Goal: Task Accomplishment & Management: Manage account settings

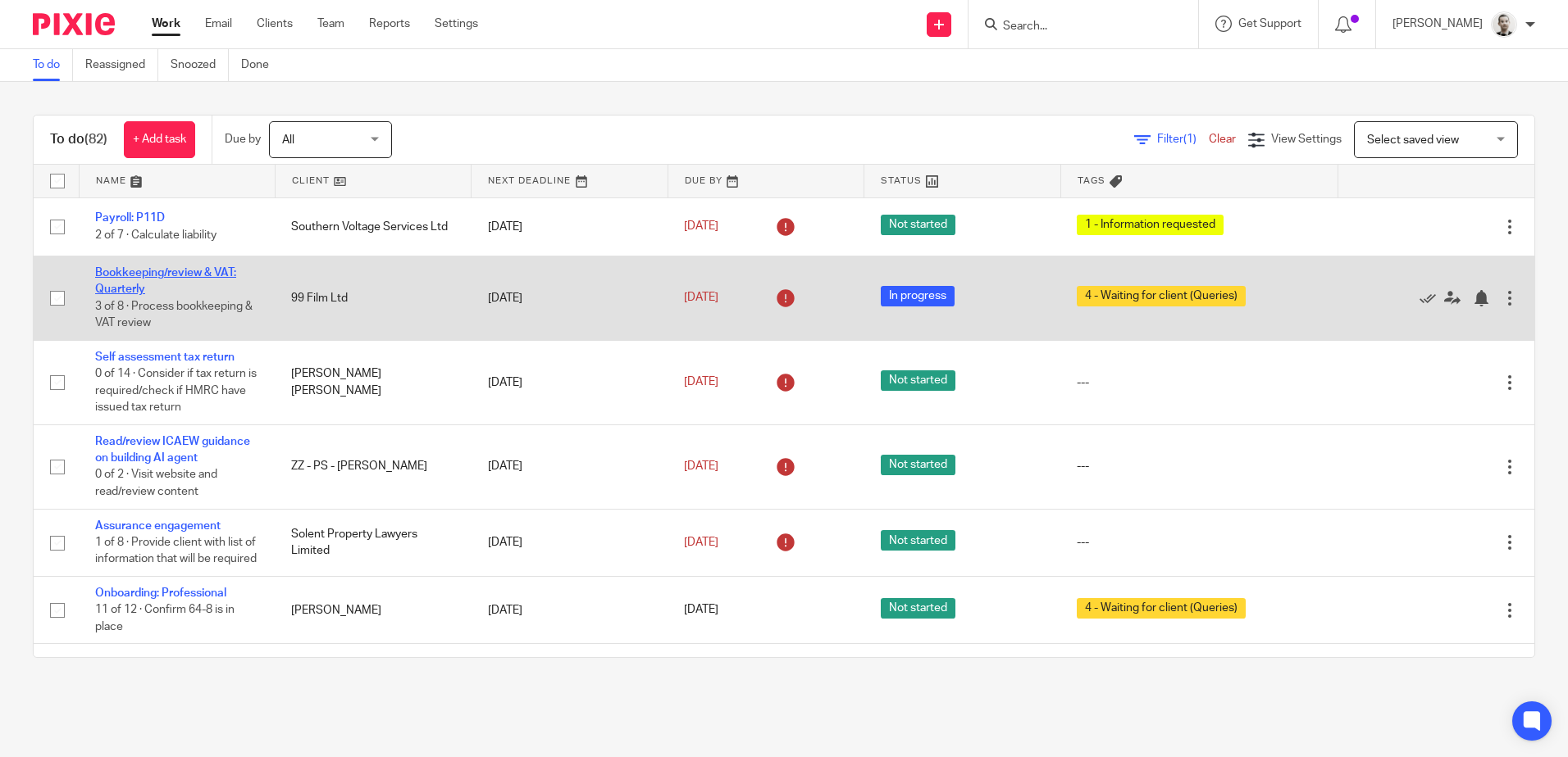
click at [149, 271] on link "Bookkeeping/review & VAT: Quarterly" at bounding box center [165, 281] width 141 height 28
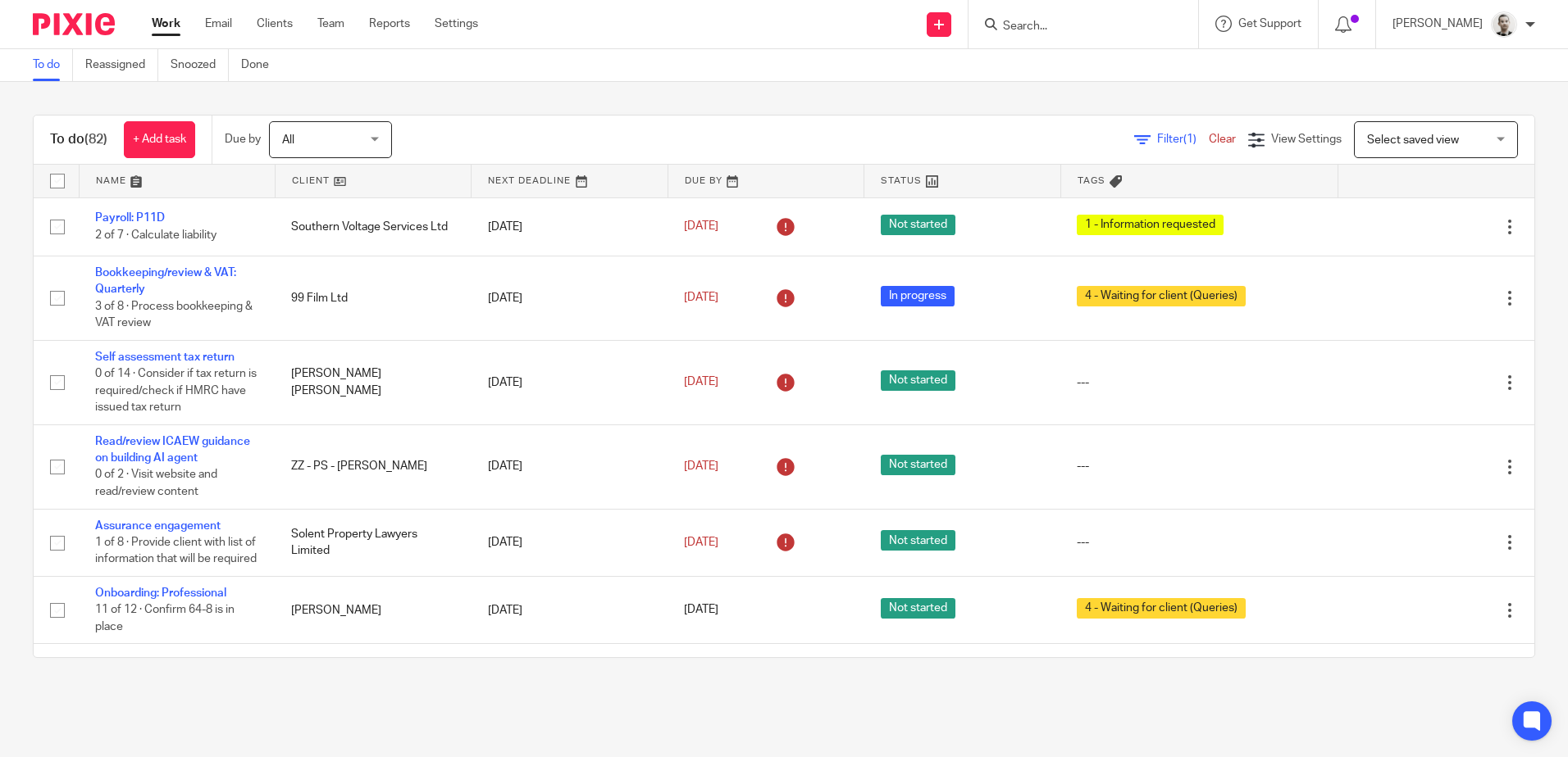
click at [702, 174] on link at bounding box center [766, 181] width 195 height 33
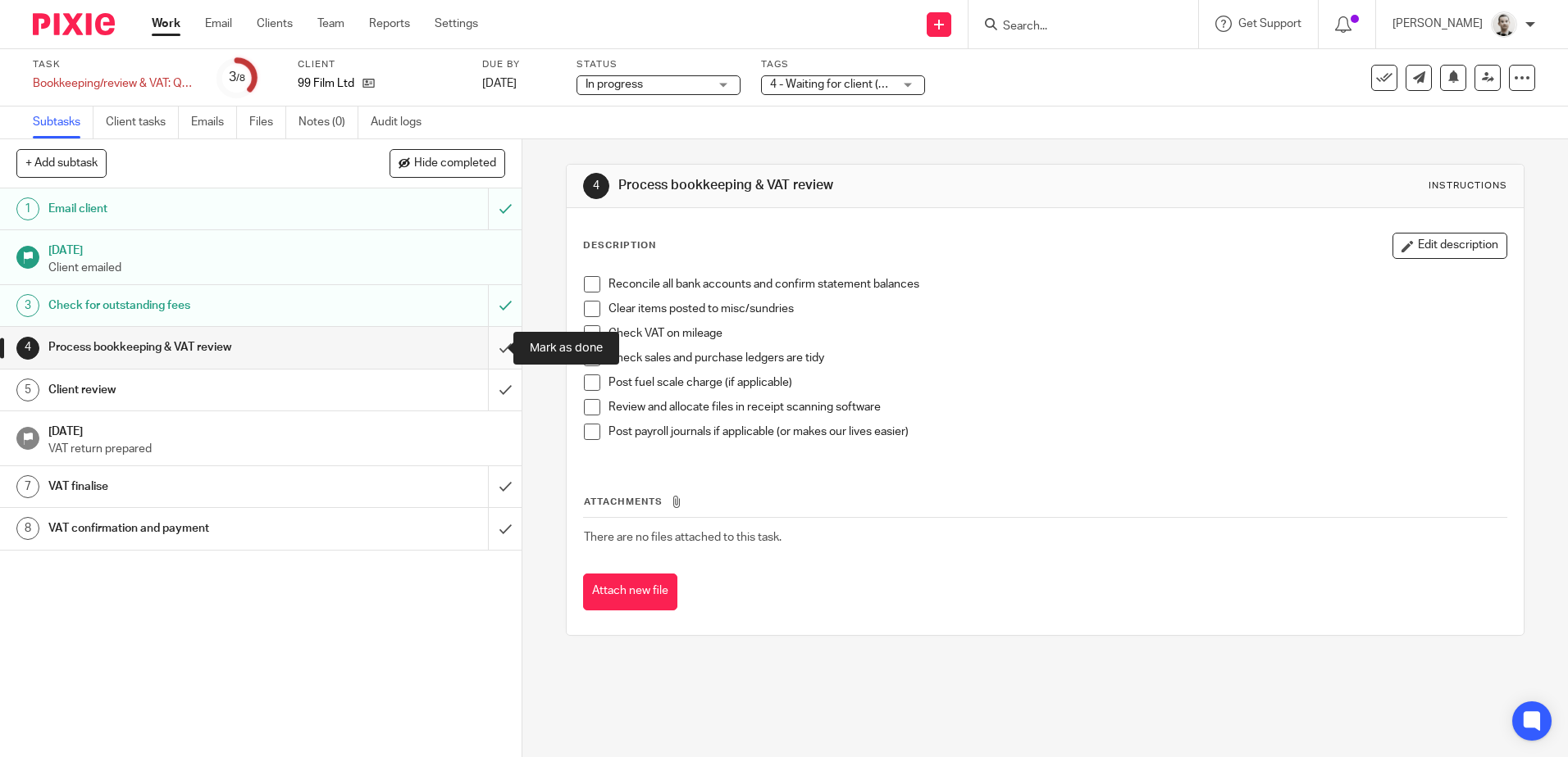
click at [484, 349] on input "submit" at bounding box center [260, 348] width 522 height 41
click at [488, 384] on input "submit" at bounding box center [260, 390] width 522 height 41
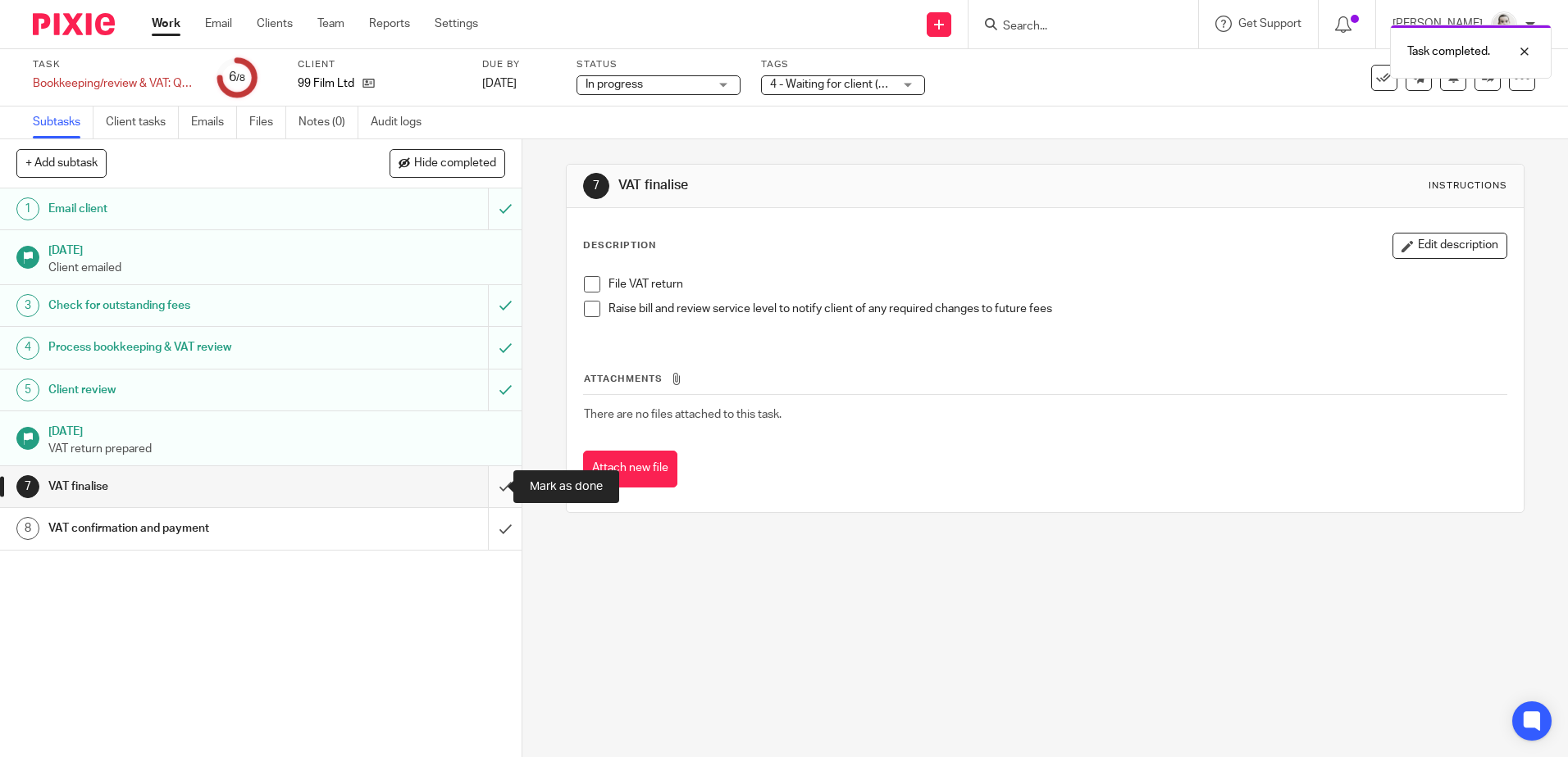
click at [488, 484] on input "submit" at bounding box center [260, 487] width 522 height 41
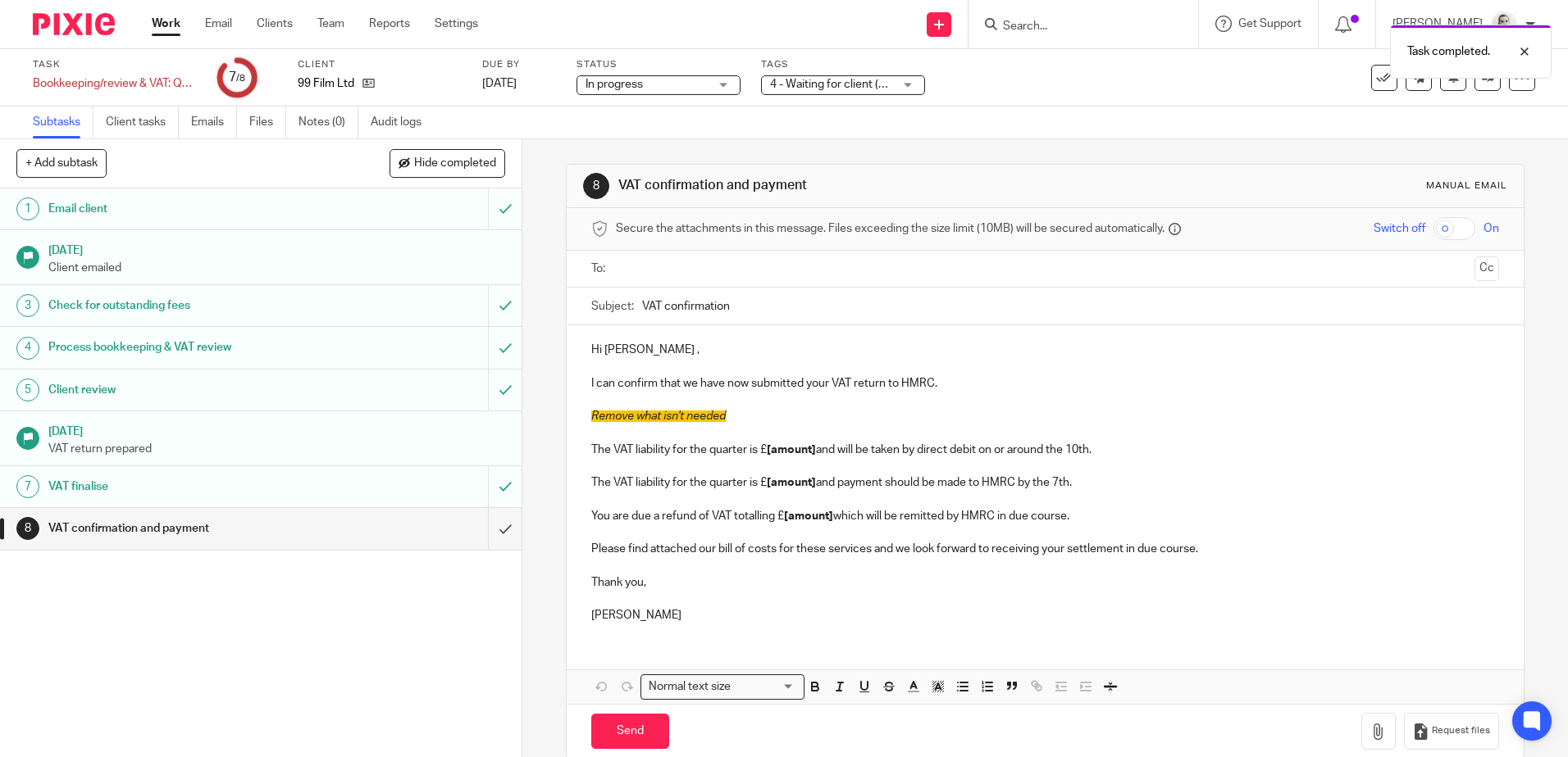
click at [801, 86] on span "4 - Waiting for client (Queries)" at bounding box center [847, 84] width 153 height 11
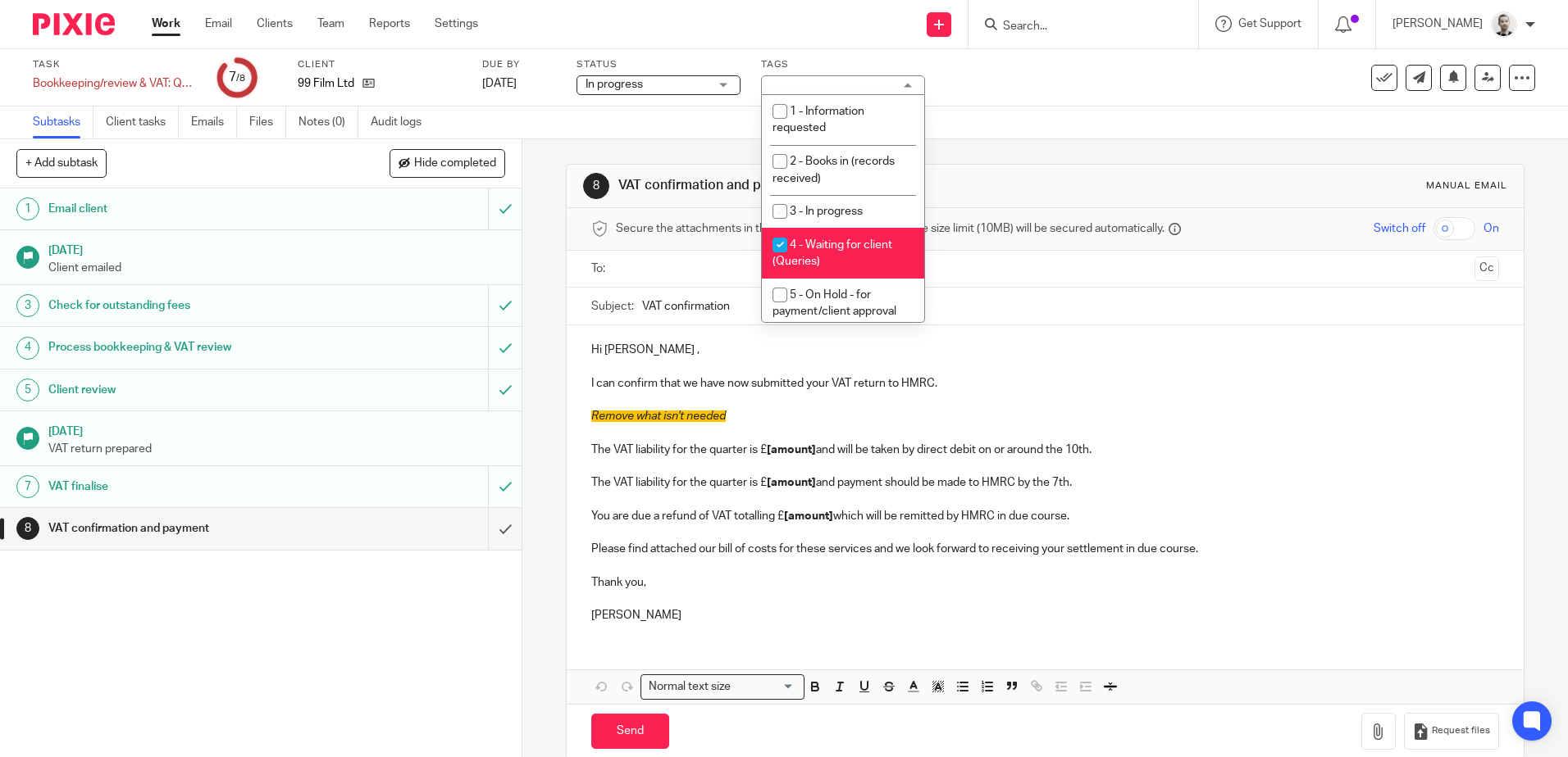
click at [832, 252] on li "4 - Waiting for client (Queries)" at bounding box center [843, 253] width 163 height 50
checkbox input "false"
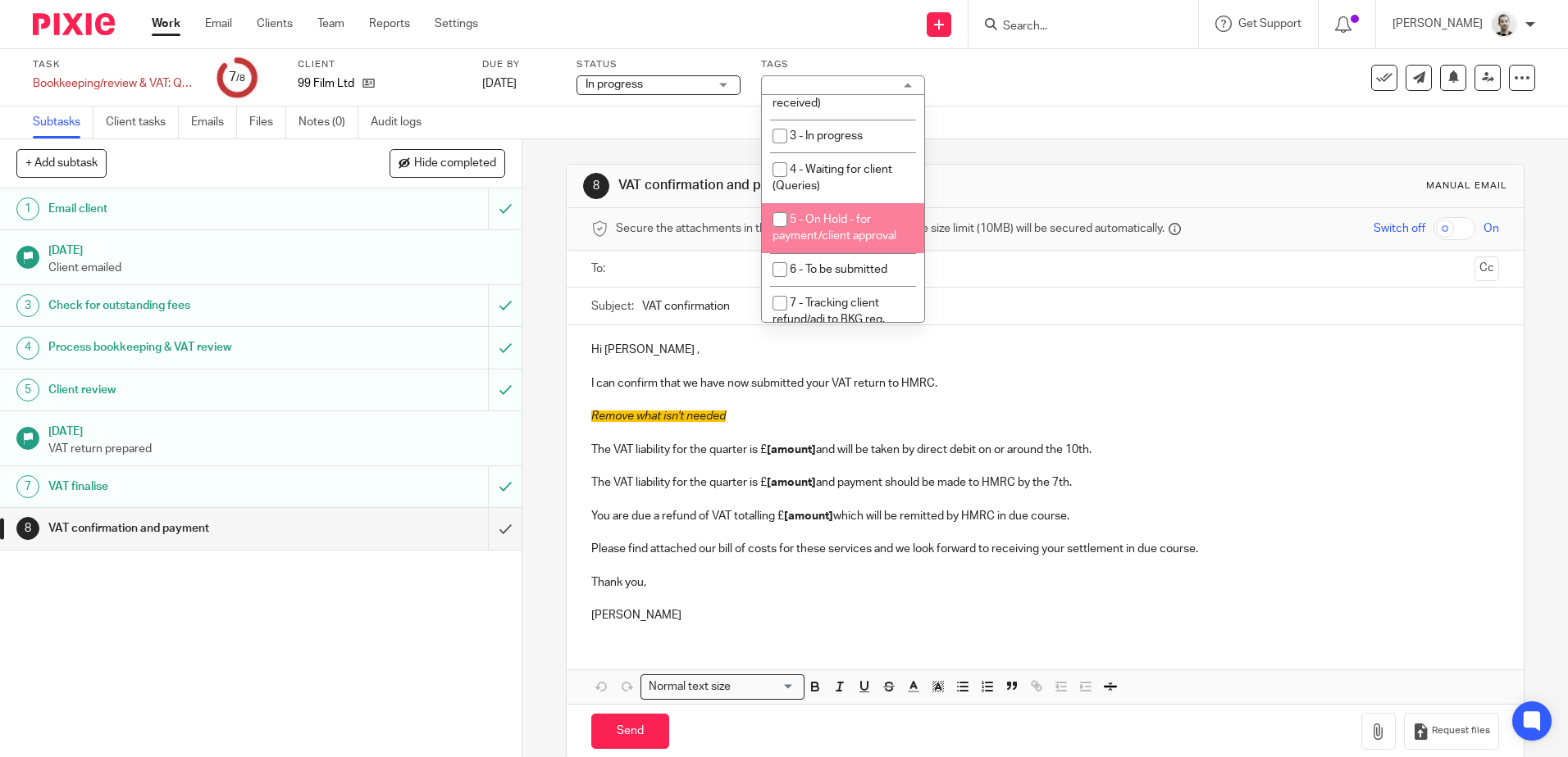
scroll to position [82, 0]
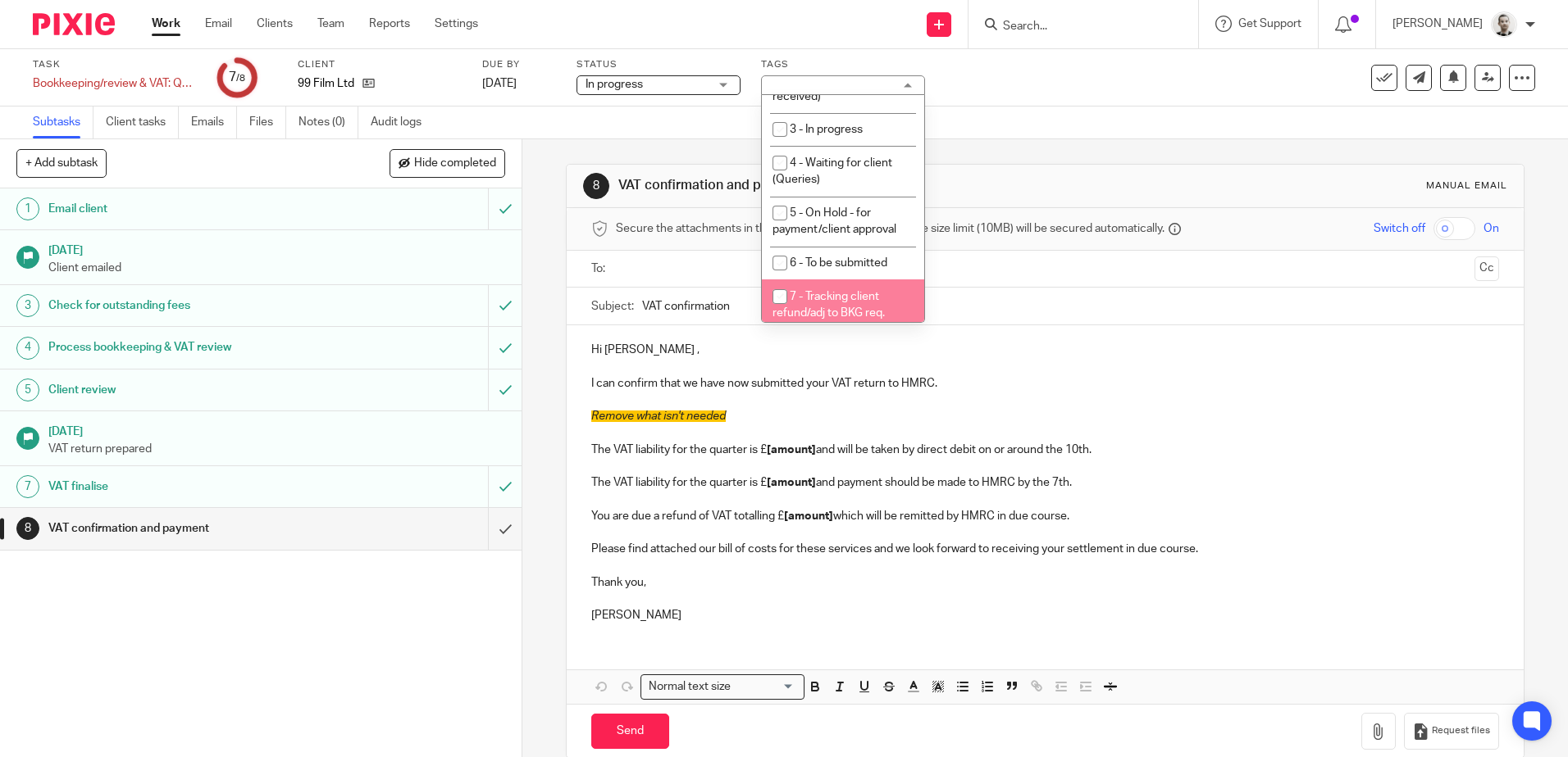
click at [852, 297] on span "7 - Tracking client refund/adj to BKG req." at bounding box center [829, 305] width 112 height 28
checkbox input "true"
click at [507, 86] on link "7 Aug 2025" at bounding box center [519, 84] width 74 height 17
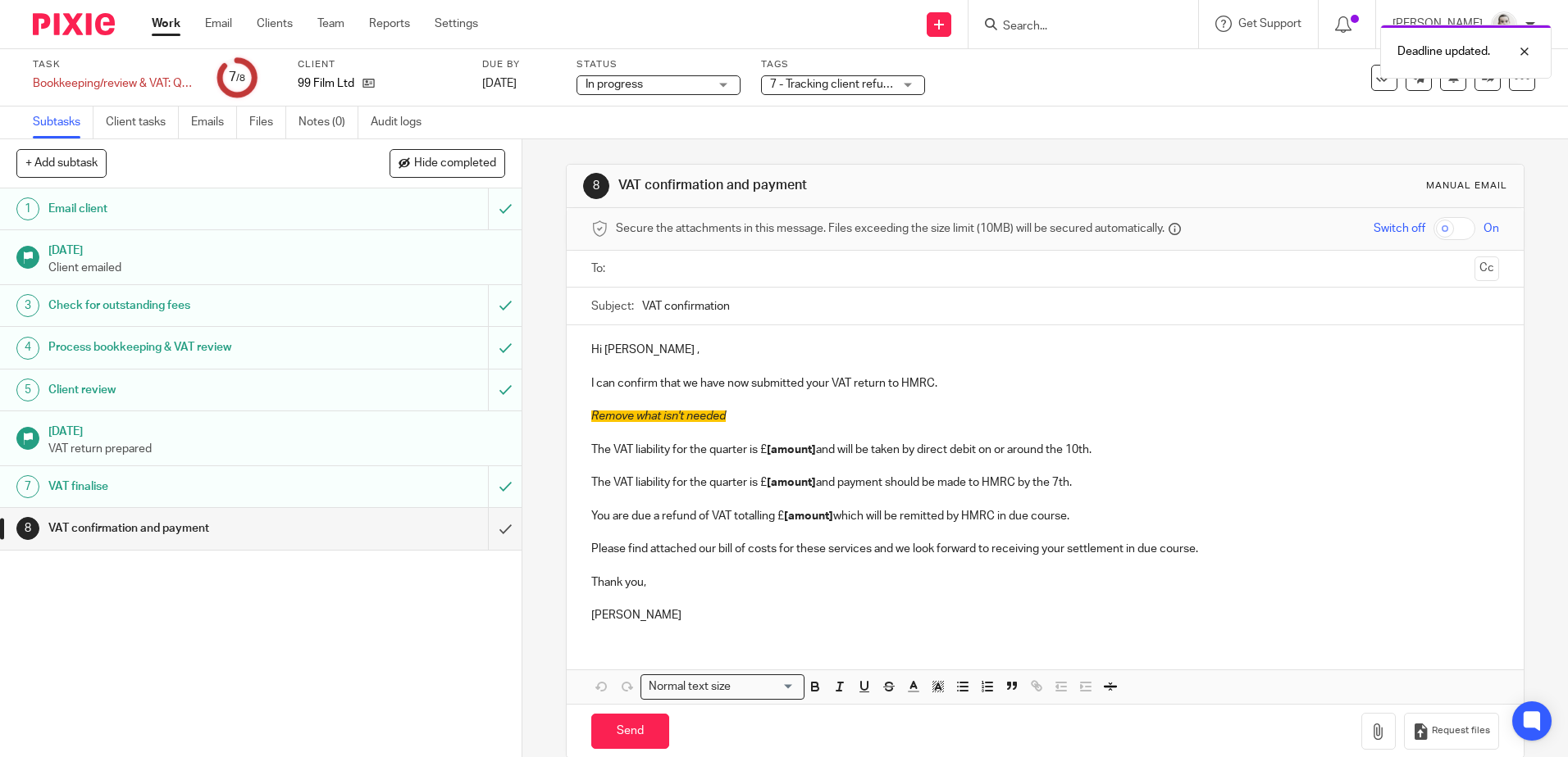
click at [644, 80] on span "In progress" at bounding box center [647, 85] width 123 height 17
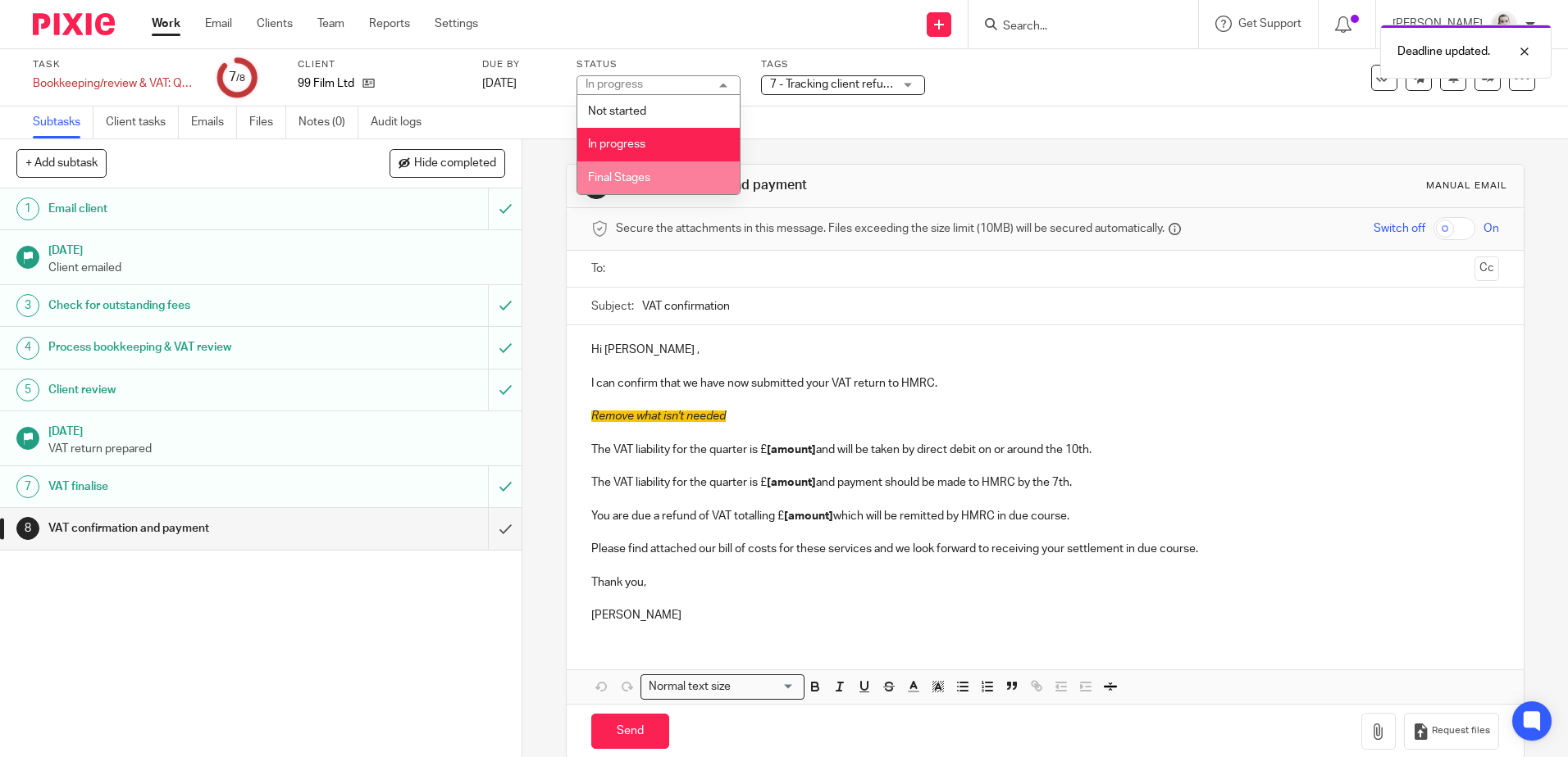
click at [647, 175] on span "Final Stages" at bounding box center [619, 177] width 63 height 11
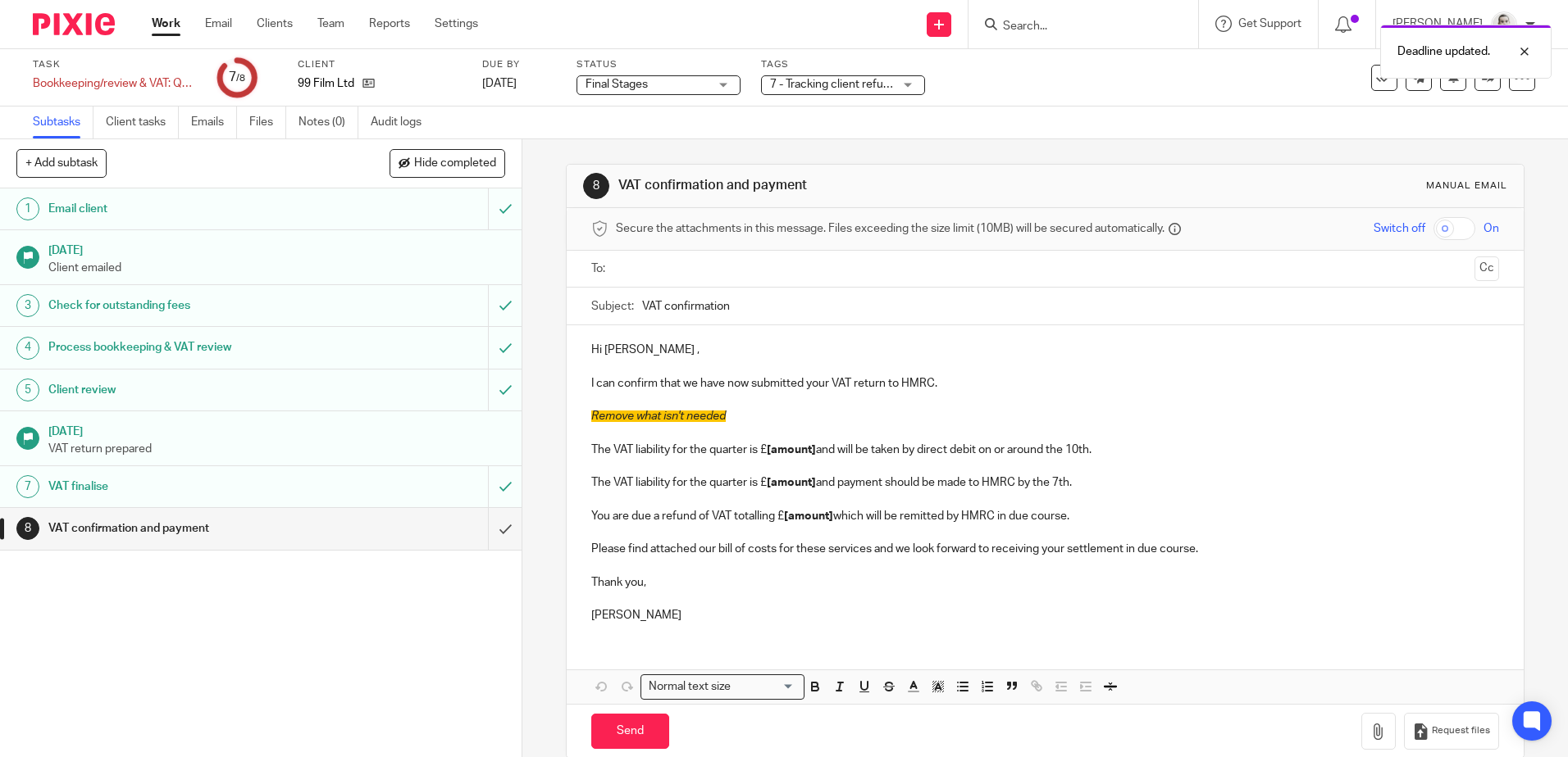
click at [583, 137] on div "Subtasks Client tasks Emails Files Notes (0) Audit logs" at bounding box center [784, 122] width 1568 height 33
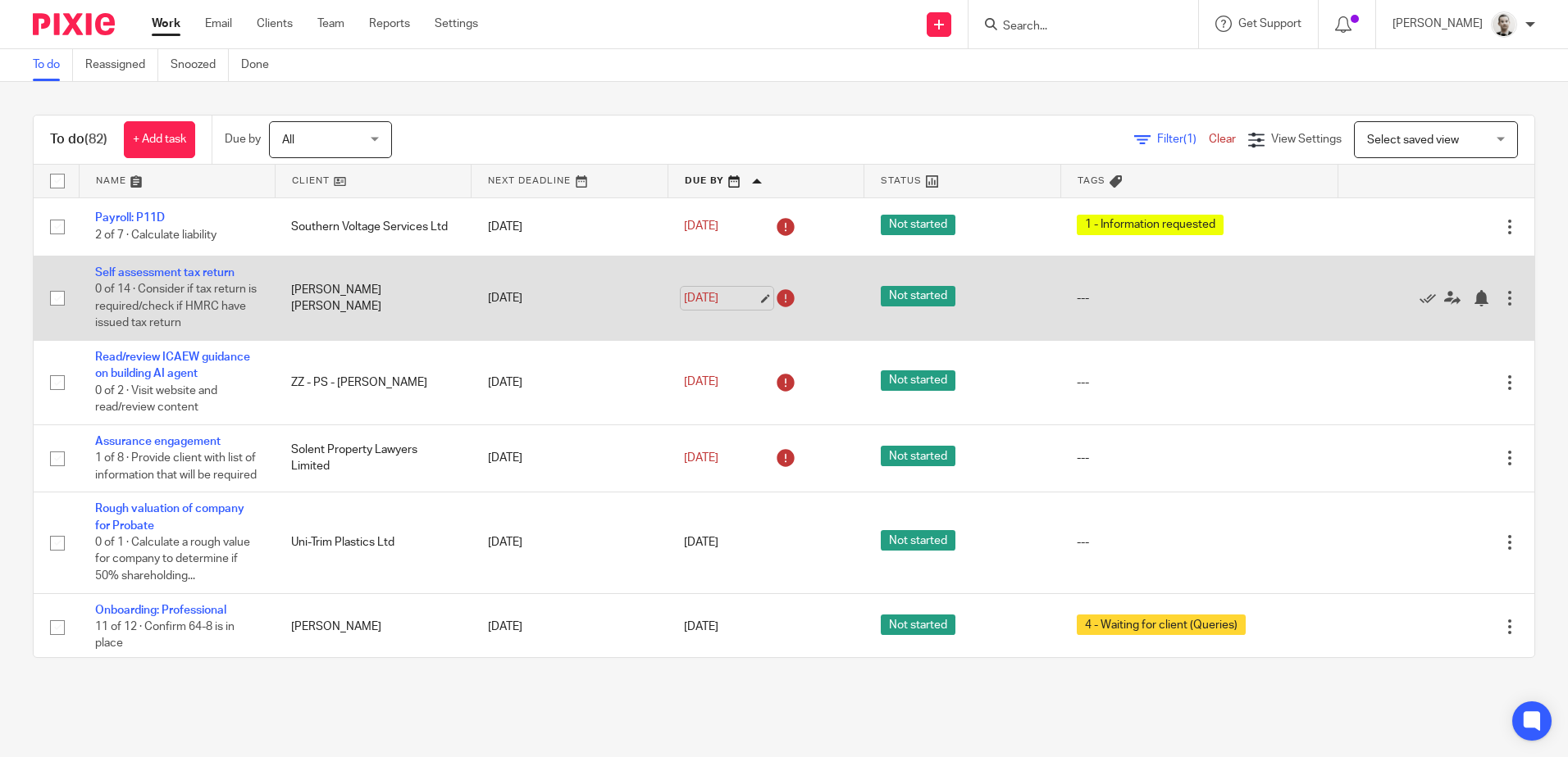
click at [711, 298] on link "[DATE]" at bounding box center [721, 299] width 74 height 17
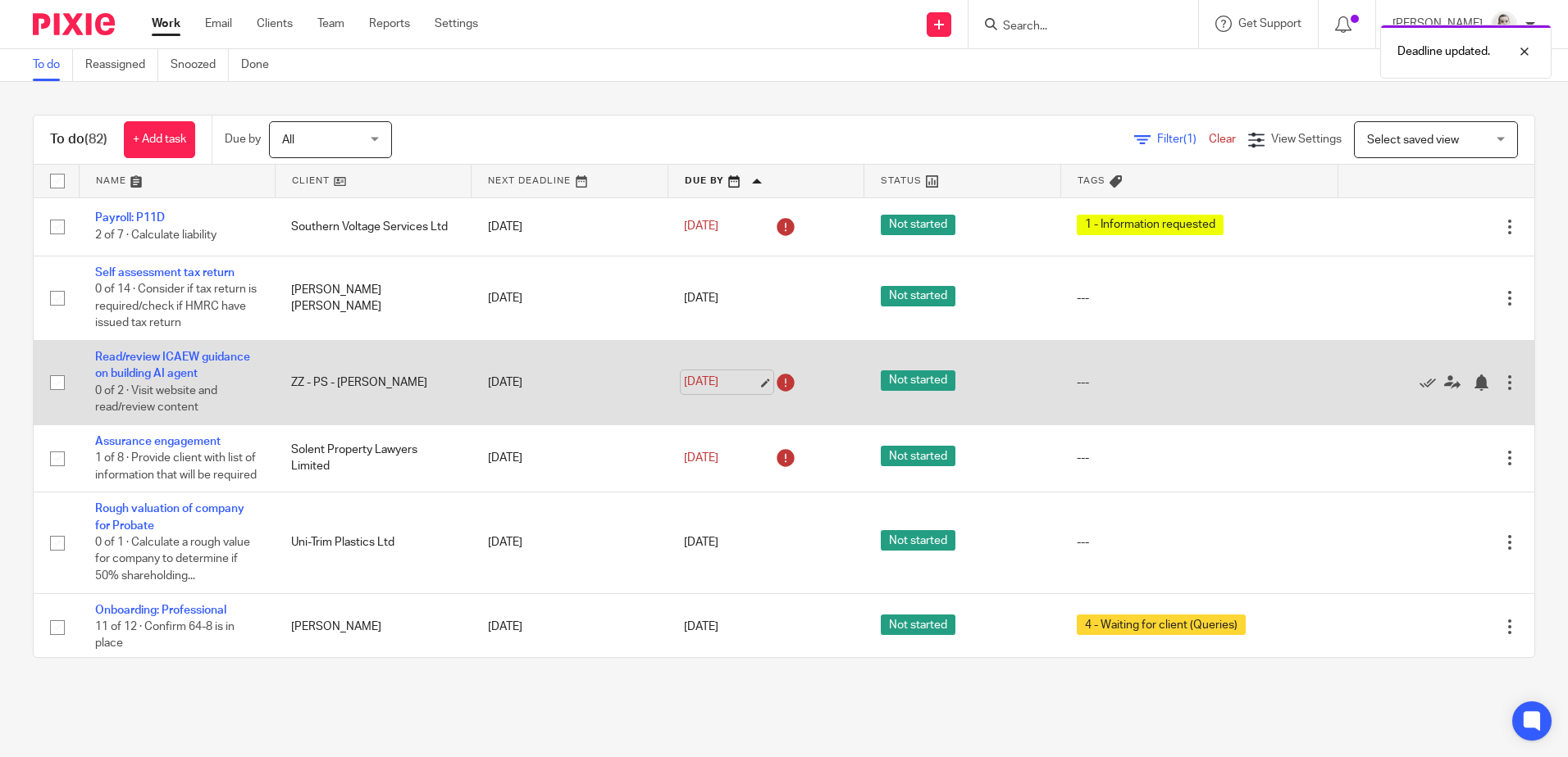
click at [691, 378] on link "[DATE]" at bounding box center [721, 382] width 74 height 17
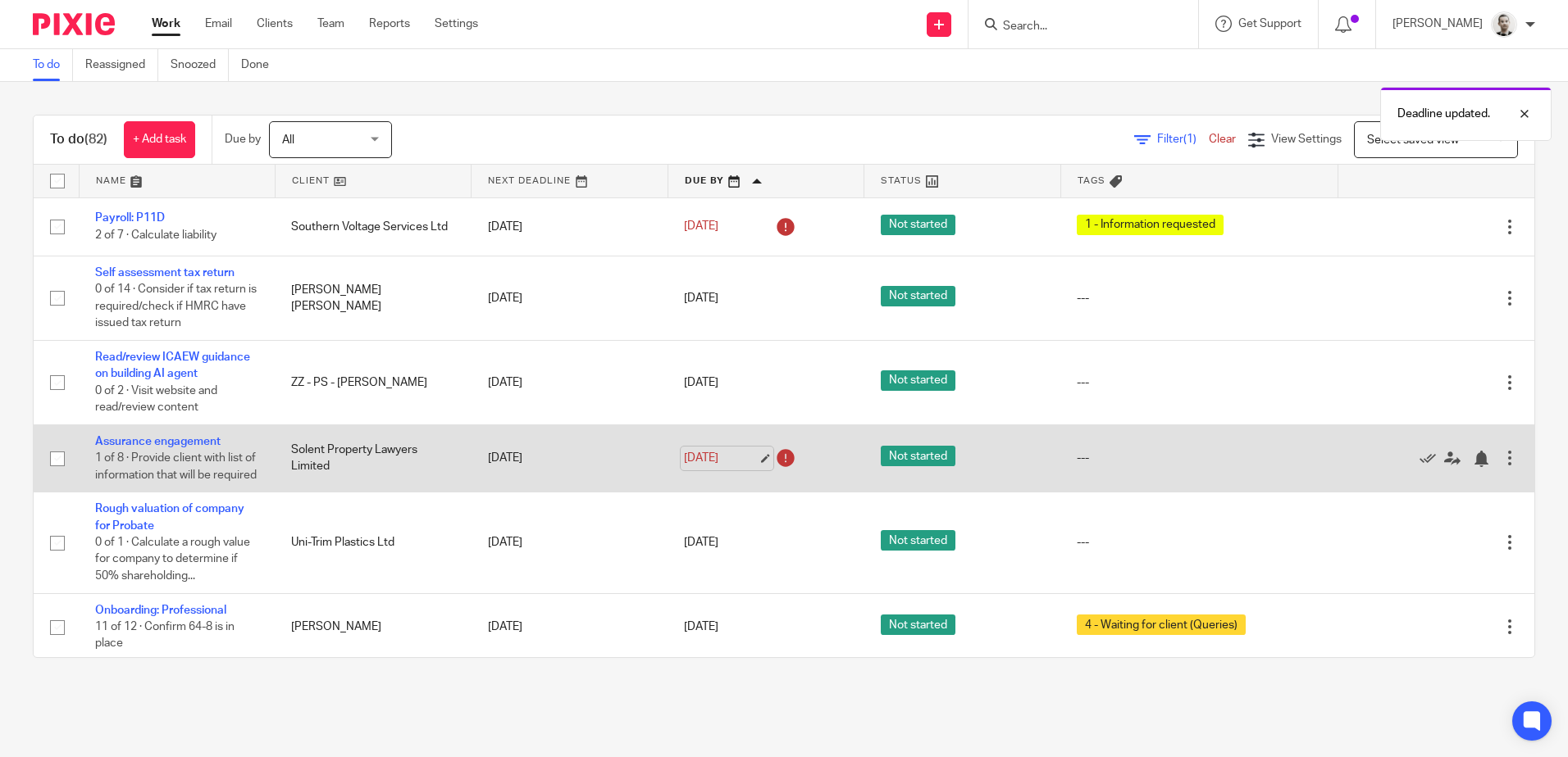
click at [708, 466] on link "[DATE]" at bounding box center [721, 458] width 74 height 17
